Goal: Check status: Check status

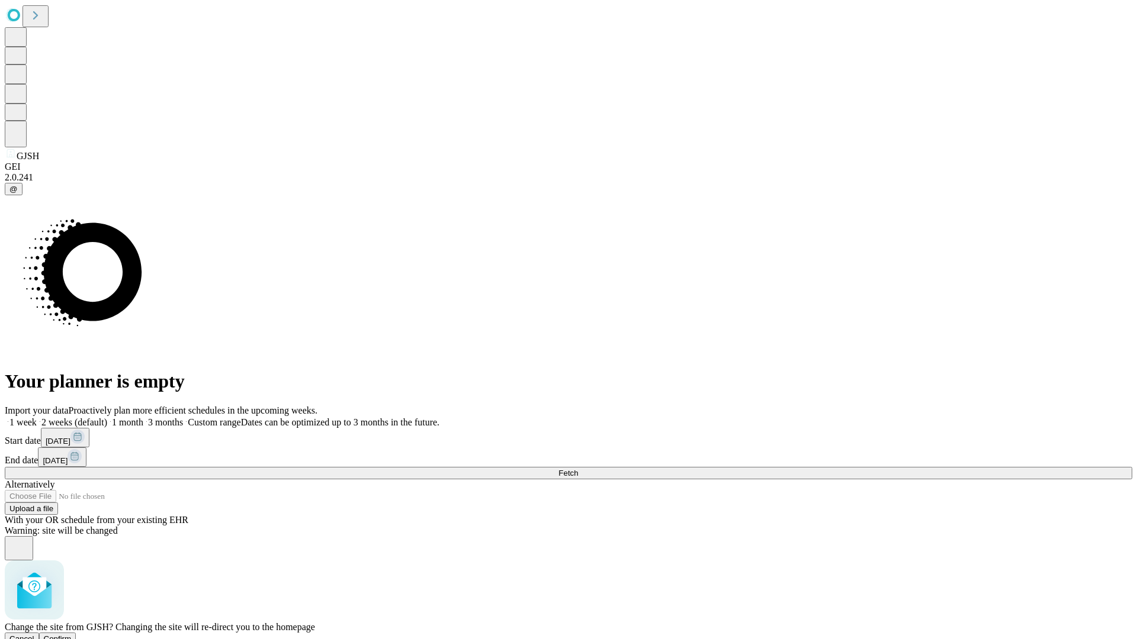
click at [72, 635] on span "Confirm" at bounding box center [58, 639] width 28 height 9
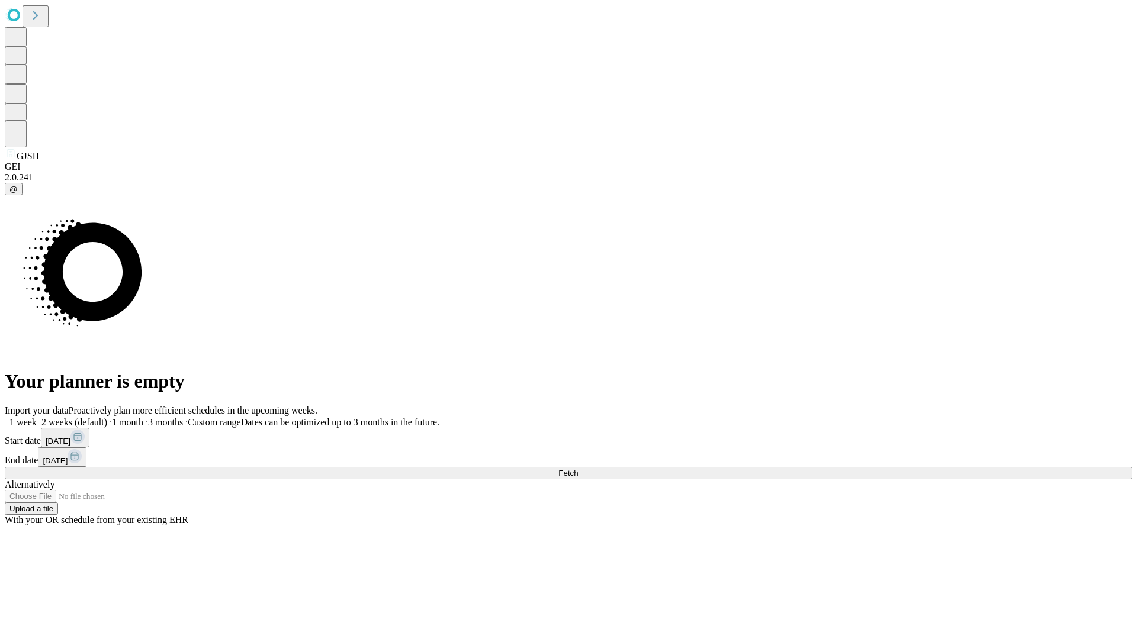
click at [107, 417] on label "2 weeks (default)" at bounding box center [72, 422] width 70 height 10
click at [578, 469] on span "Fetch" at bounding box center [568, 473] width 20 height 9
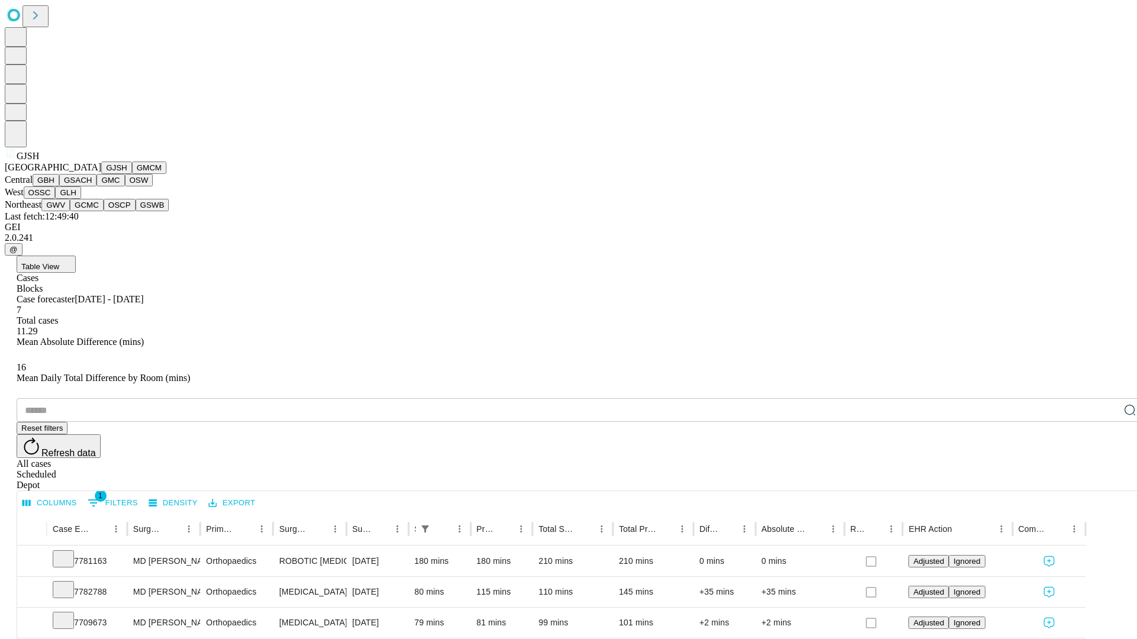
click at [132, 174] on button "GMCM" at bounding box center [149, 168] width 34 height 12
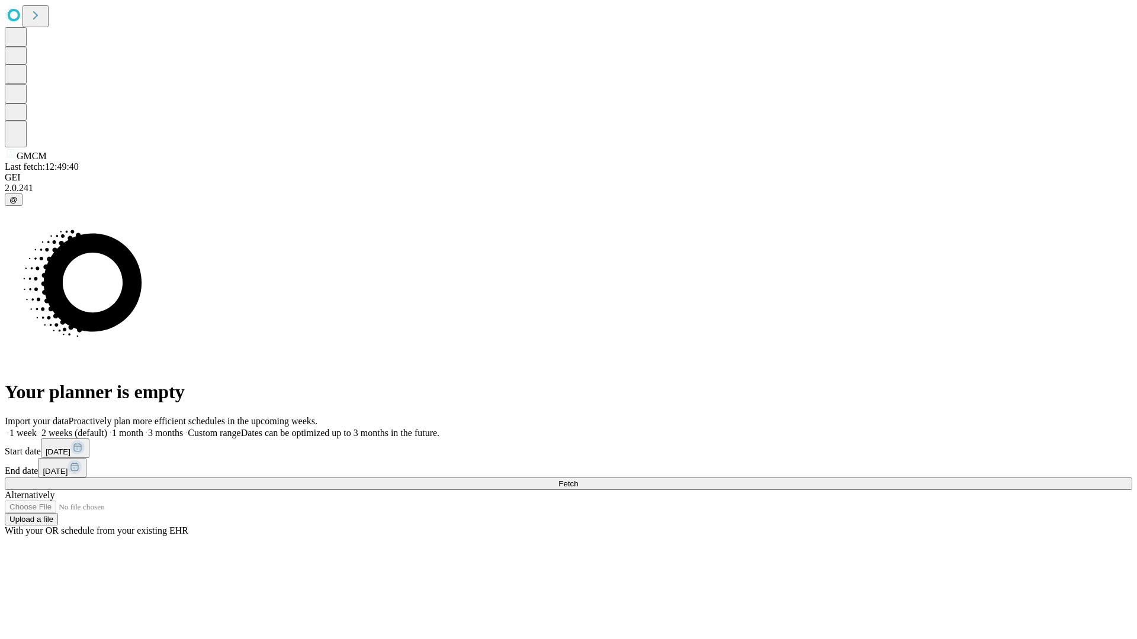
click at [107, 428] on label "2 weeks (default)" at bounding box center [72, 433] width 70 height 10
click at [578, 480] on span "Fetch" at bounding box center [568, 484] width 20 height 9
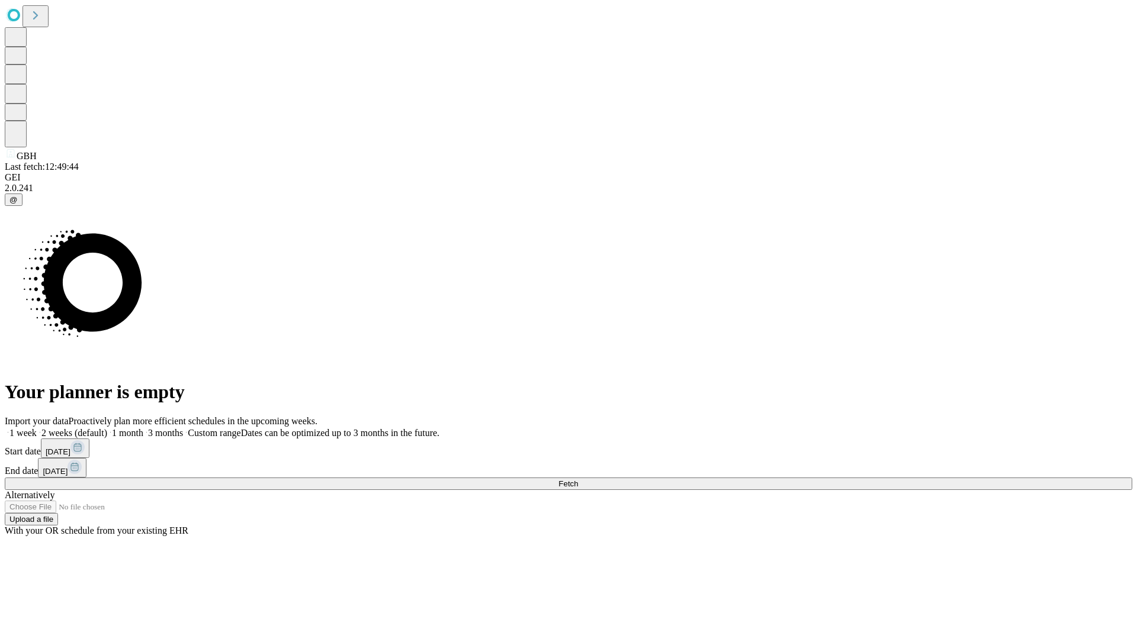
click at [107, 428] on label "2 weeks (default)" at bounding box center [72, 433] width 70 height 10
click at [578, 480] on span "Fetch" at bounding box center [568, 484] width 20 height 9
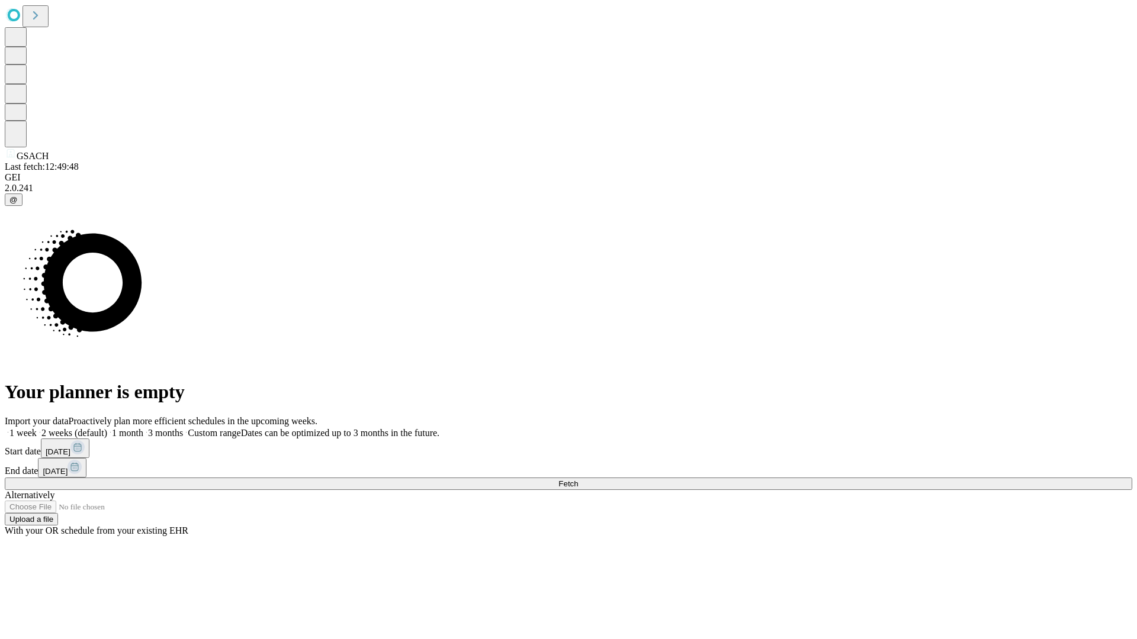
click at [578, 480] on span "Fetch" at bounding box center [568, 484] width 20 height 9
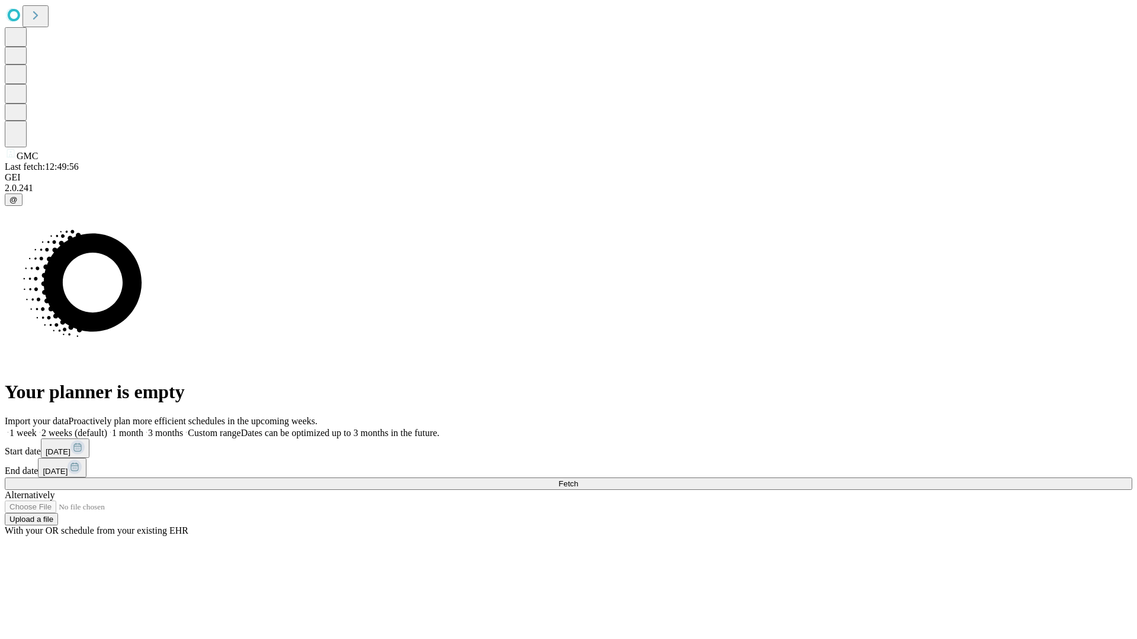
click at [107, 428] on label "2 weeks (default)" at bounding box center [72, 433] width 70 height 10
click at [578, 480] on span "Fetch" at bounding box center [568, 484] width 20 height 9
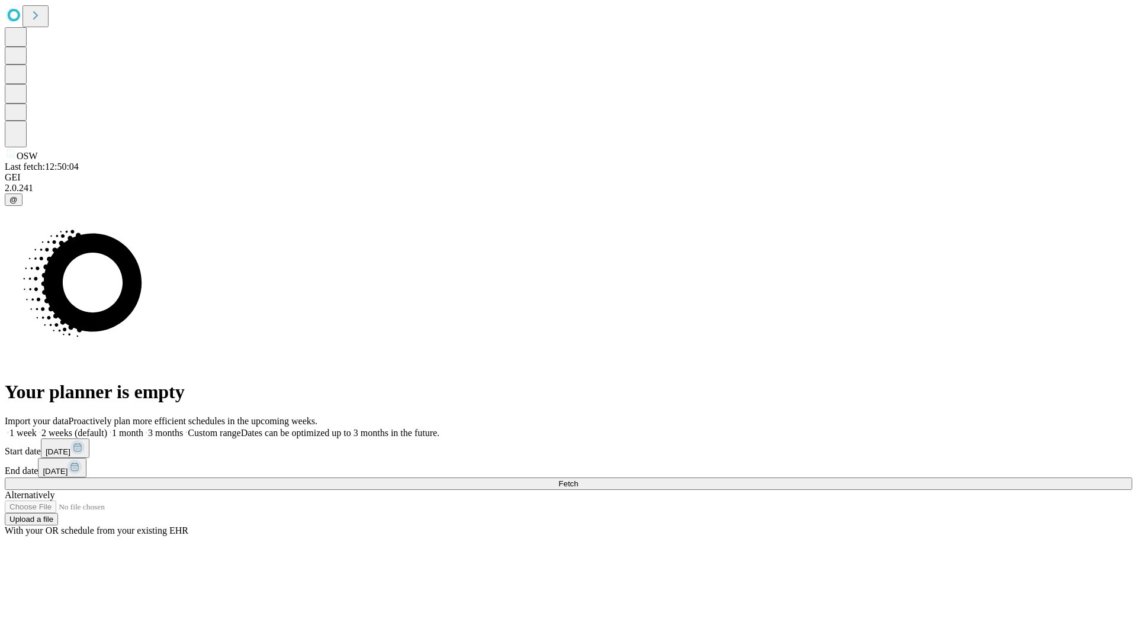
click at [107, 428] on label "2 weeks (default)" at bounding box center [72, 433] width 70 height 10
click at [578, 480] on span "Fetch" at bounding box center [568, 484] width 20 height 9
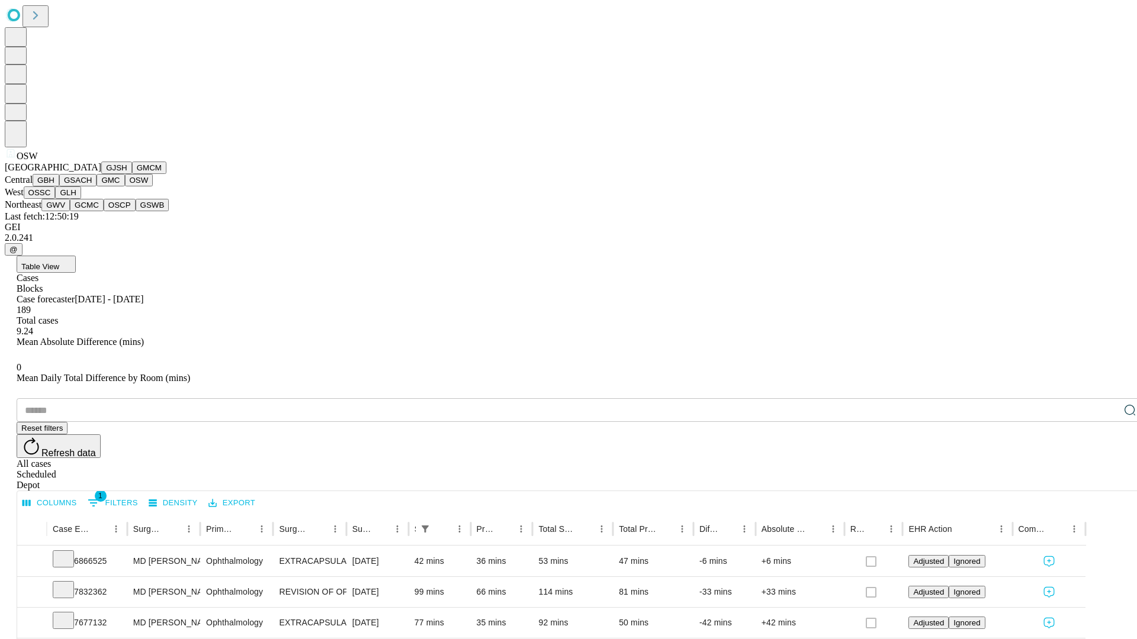
click at [56, 199] on button "OSSC" at bounding box center [40, 192] width 32 height 12
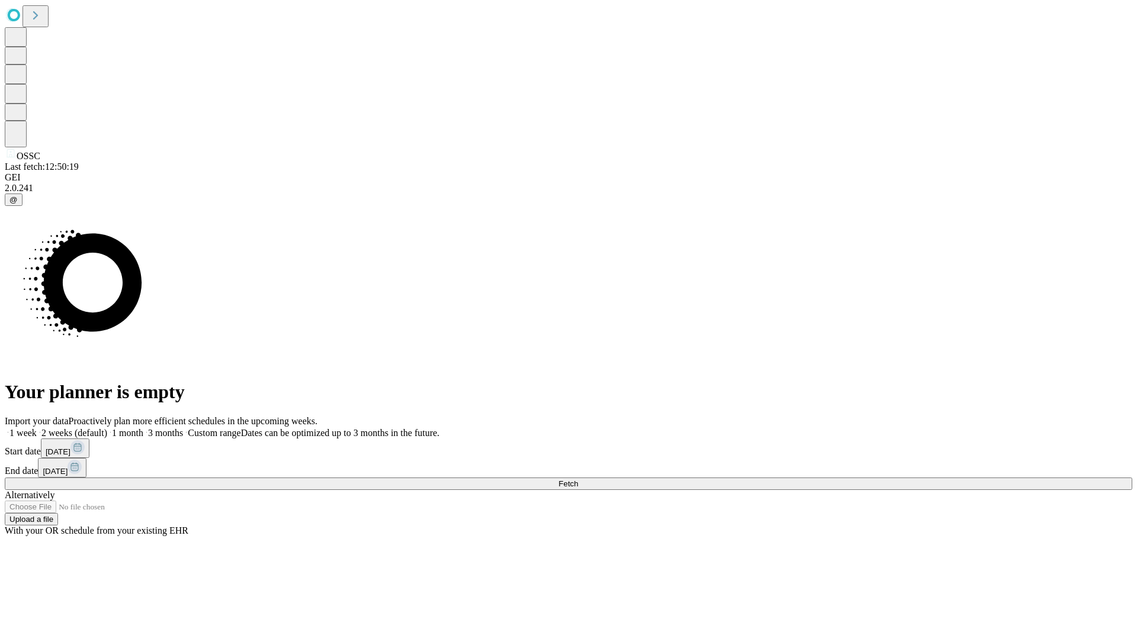
click at [107, 428] on label "2 weeks (default)" at bounding box center [72, 433] width 70 height 10
click at [578, 480] on span "Fetch" at bounding box center [568, 484] width 20 height 9
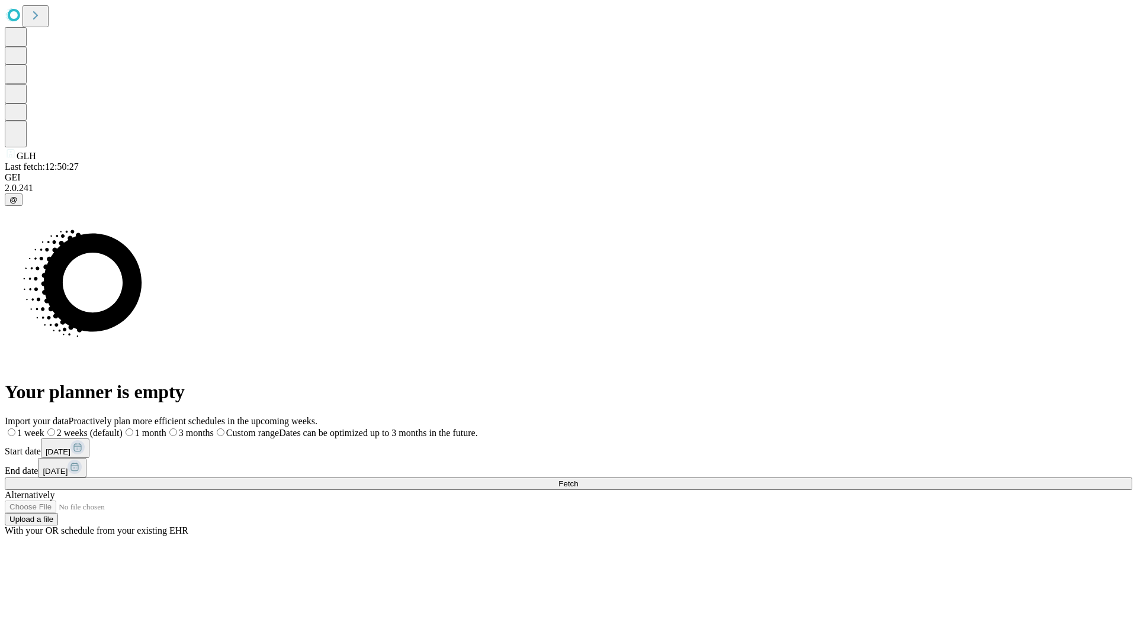
click at [578, 480] on span "Fetch" at bounding box center [568, 484] width 20 height 9
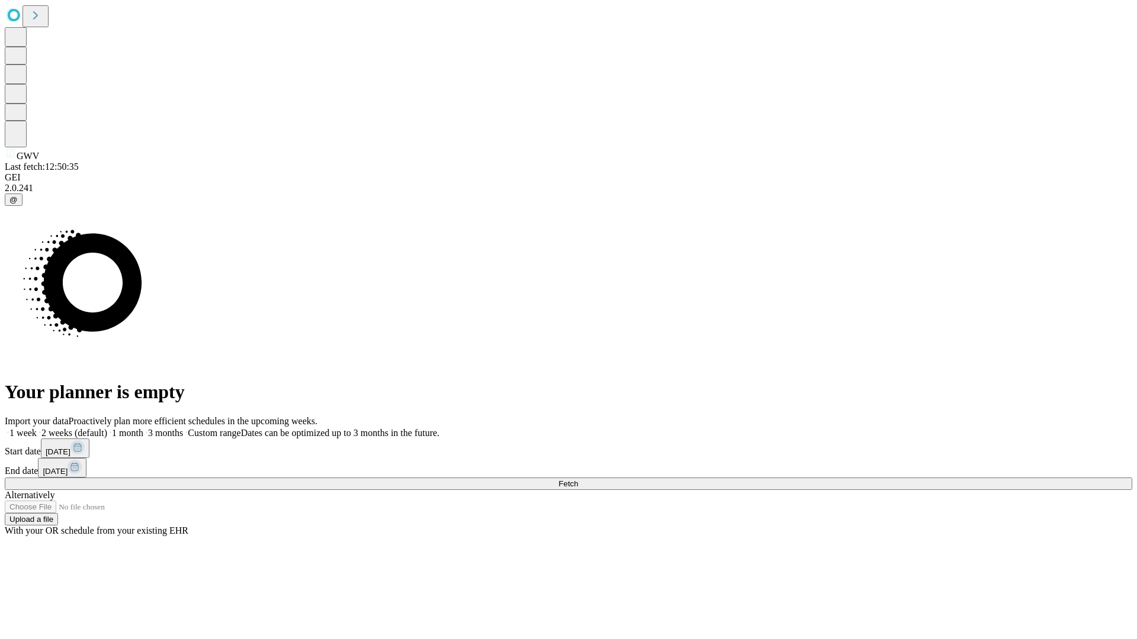
click at [107, 428] on label "2 weeks (default)" at bounding box center [72, 433] width 70 height 10
click at [578, 480] on span "Fetch" at bounding box center [568, 484] width 20 height 9
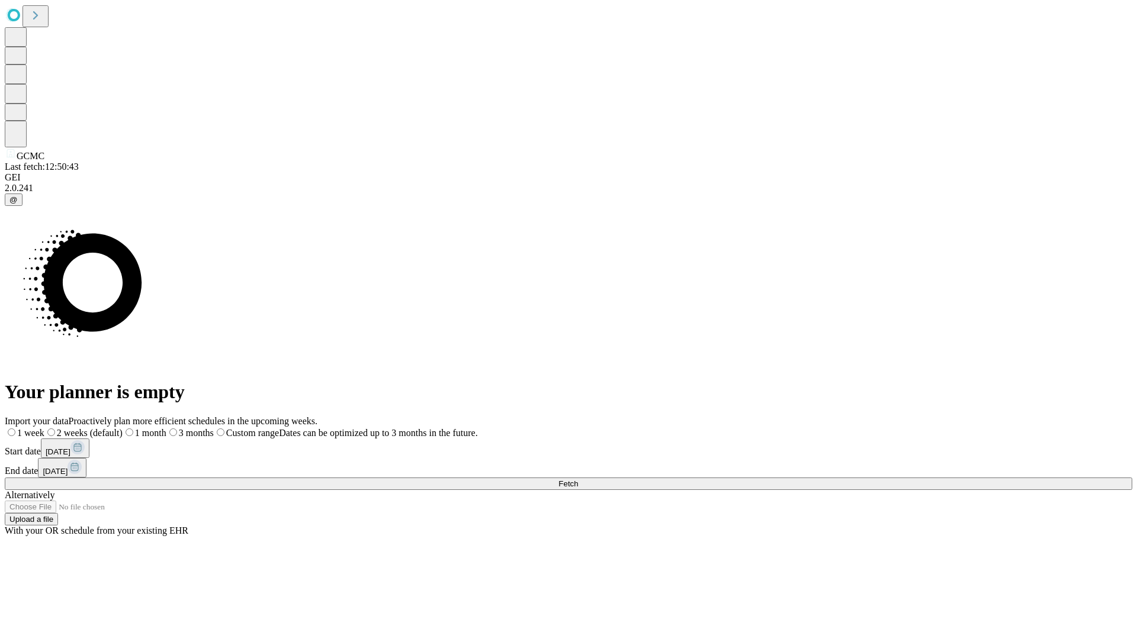
click at [123, 428] on label "2 weeks (default)" at bounding box center [83, 433] width 78 height 10
click at [578, 480] on span "Fetch" at bounding box center [568, 484] width 20 height 9
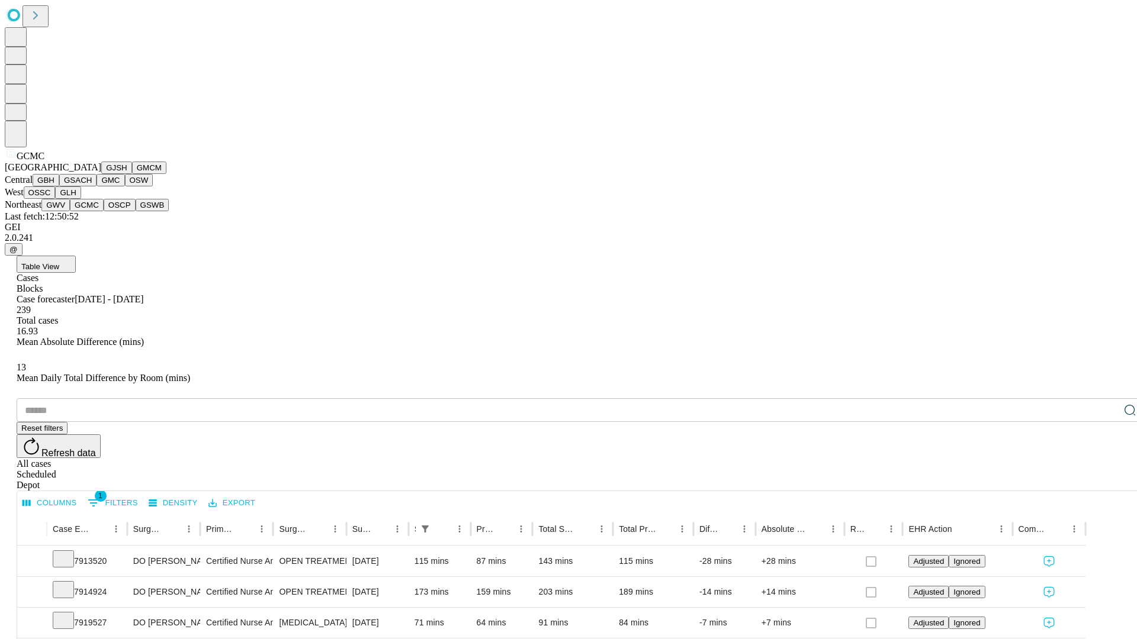
click at [104, 211] on button "OSCP" at bounding box center [120, 205] width 32 height 12
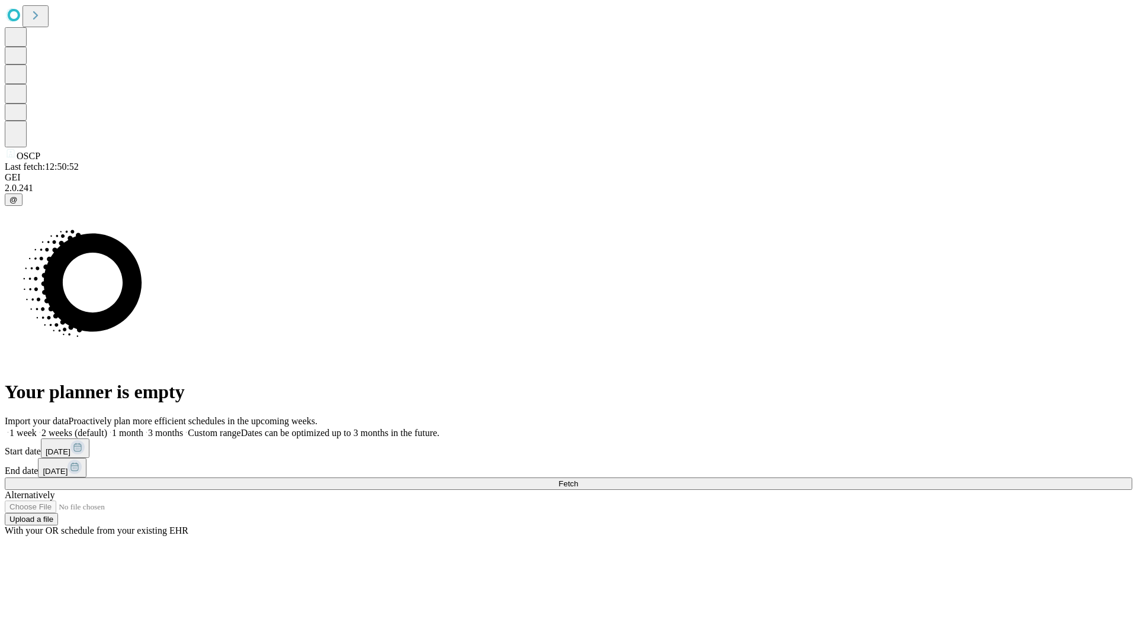
click at [107, 428] on label "2 weeks (default)" at bounding box center [72, 433] width 70 height 10
click at [578, 480] on span "Fetch" at bounding box center [568, 484] width 20 height 9
